Goal: Check status: Check status

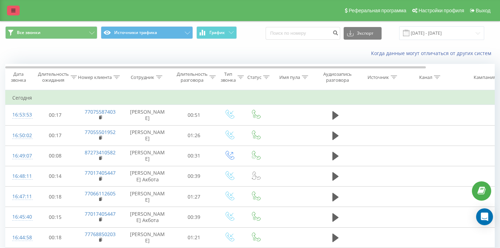
click at [18, 11] on link at bounding box center [13, 11] width 13 height 10
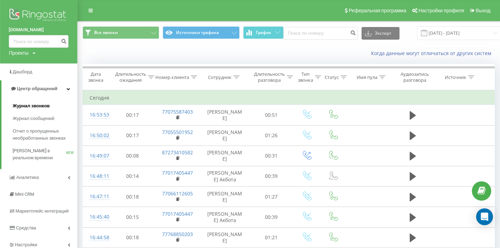
click at [24, 117] on link "Журнал сообщений" at bounding box center [45, 118] width 65 height 13
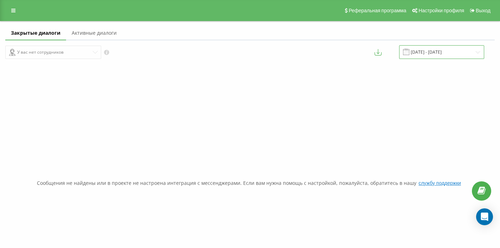
click at [449, 59] on input "[DATE] - [DATE]" at bounding box center [441, 52] width 85 height 14
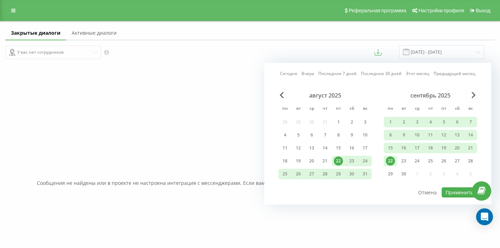
click at [392, 166] on div "22" at bounding box center [390, 161] width 9 height 9
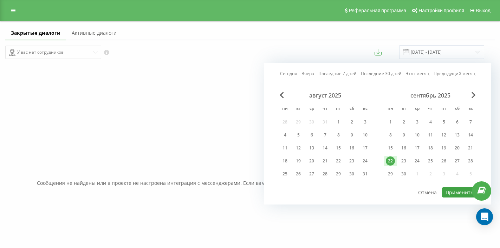
click at [452, 197] on button "Применить" at bounding box center [458, 192] width 35 height 10
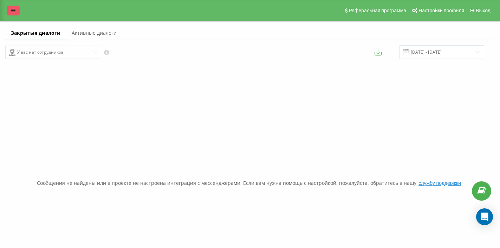
click at [13, 15] on link at bounding box center [13, 11] width 13 height 10
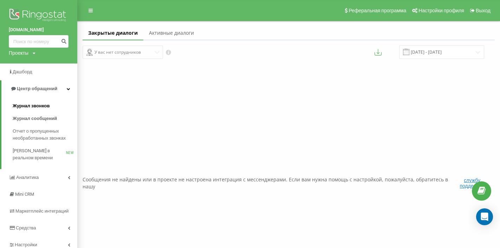
click at [28, 103] on span "Журнал звонков" at bounding box center [31, 106] width 37 height 7
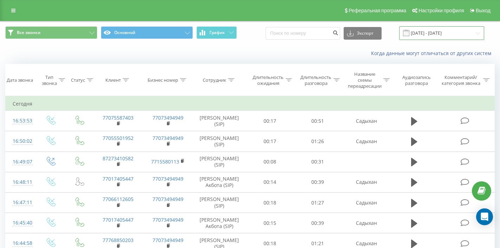
click at [439, 40] on input "[DATE] - [DATE]" at bounding box center [441, 33] width 85 height 14
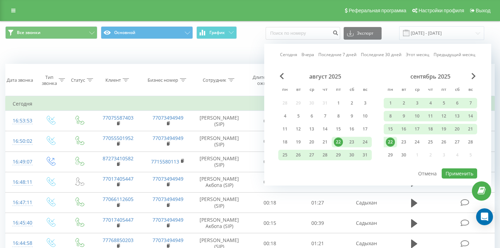
click at [389, 147] on div "22" at bounding box center [390, 142] width 9 height 9
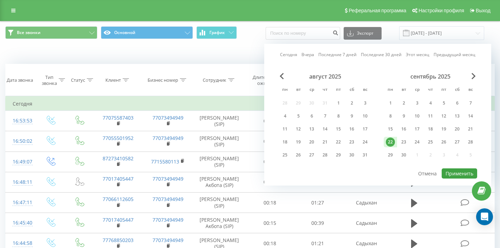
click at [451, 179] on button "Применить" at bounding box center [458, 174] width 35 height 10
type input "[DATE] - [DATE]"
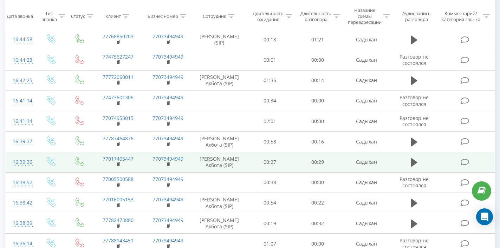
scroll to position [206, 0]
